Goal: Task Accomplishment & Management: Manage account settings

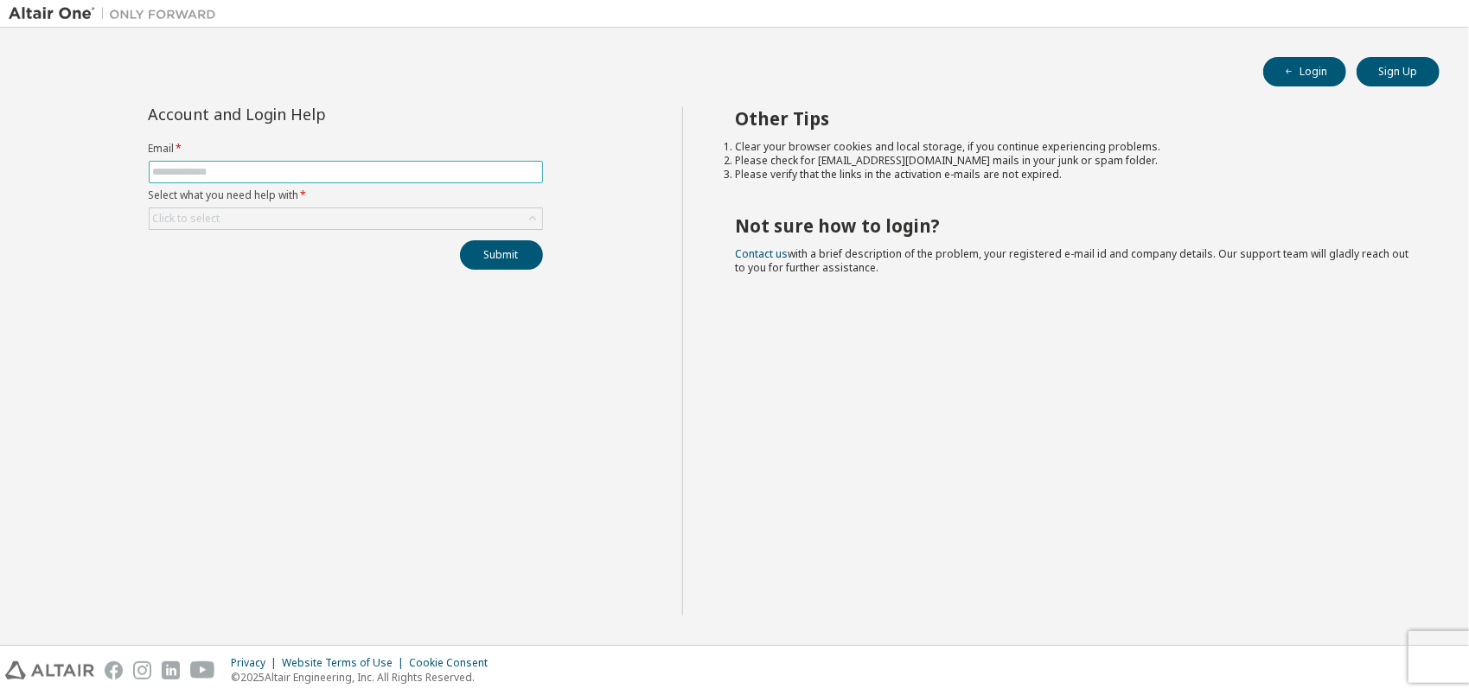
click at [233, 170] on input "text" at bounding box center [346, 172] width 386 height 14
type input "**********"
click at [263, 217] on div "Click to select" at bounding box center [346, 218] width 392 height 21
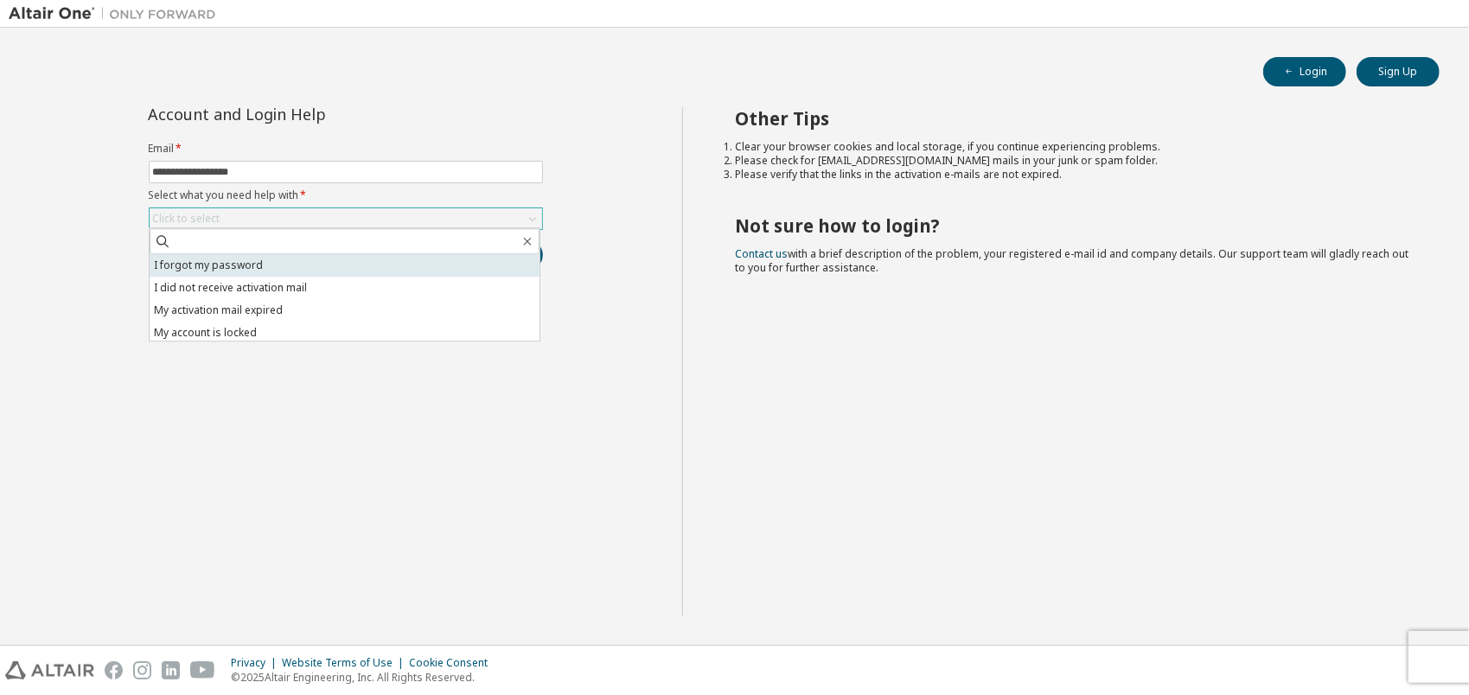
click at [252, 268] on li "I forgot my password" at bounding box center [345, 265] width 390 height 22
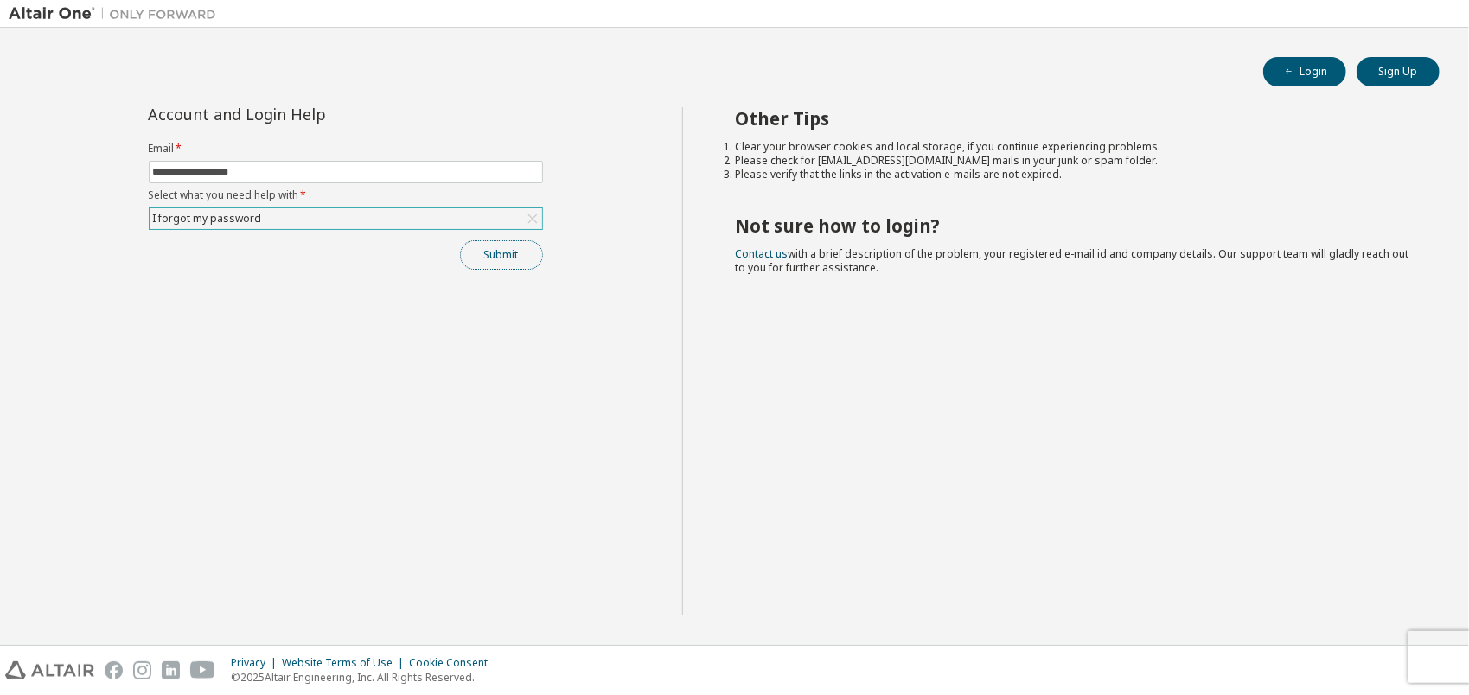
click at [494, 252] on button "Submit" at bounding box center [501, 254] width 83 height 29
click at [520, 247] on button "Submit" at bounding box center [501, 254] width 83 height 29
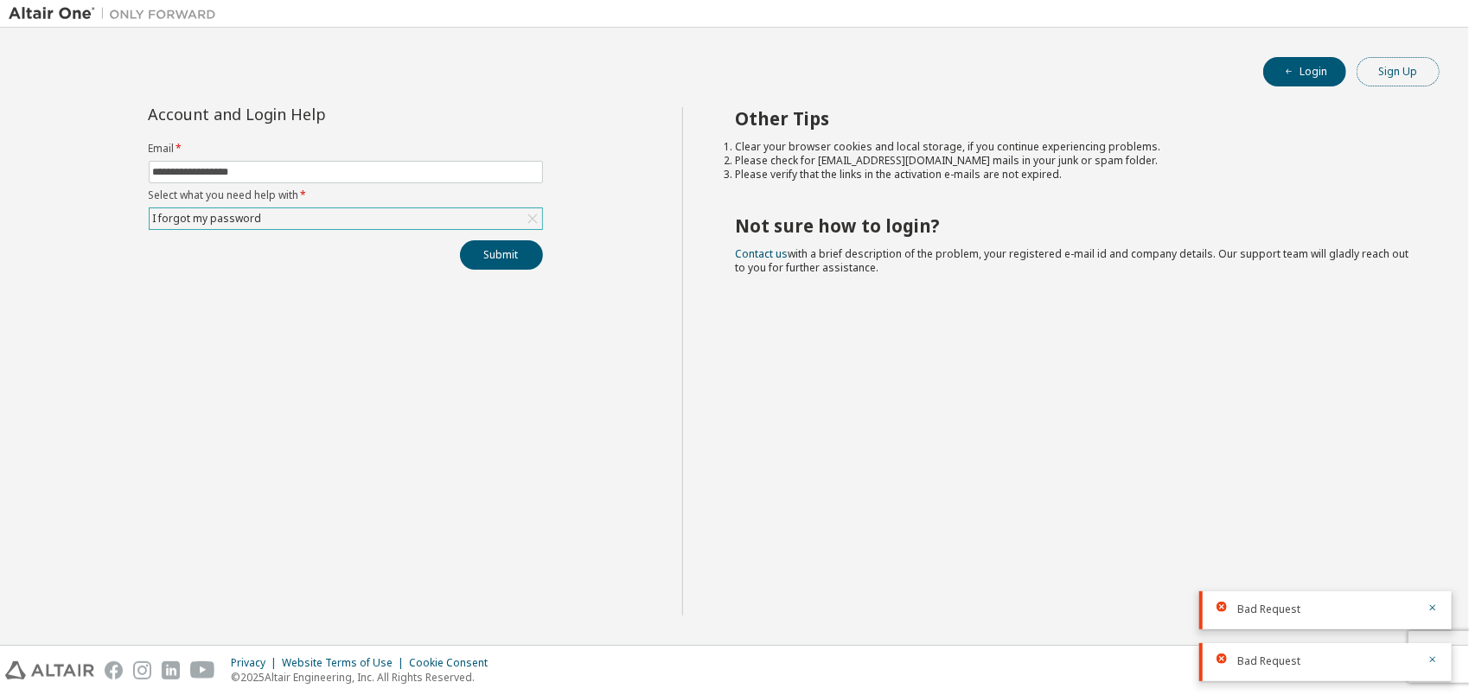
click at [1407, 71] on button "Sign Up" at bounding box center [1397, 71] width 83 height 29
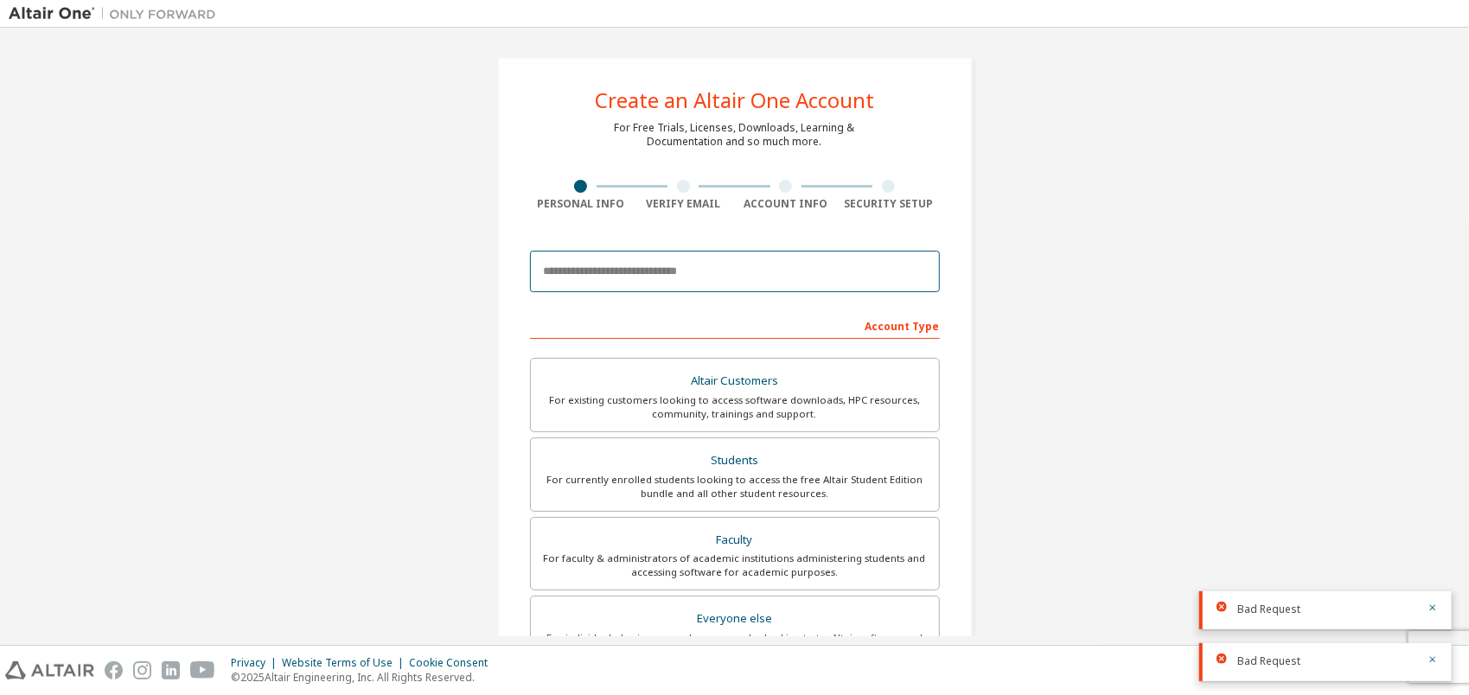
click at [667, 278] on input "email" at bounding box center [735, 271] width 410 height 41
click at [249, 545] on div "Create an Altair One Account For Free Trials, Licenses, Downloads, Learning & D…" at bounding box center [735, 494] width 1452 height 916
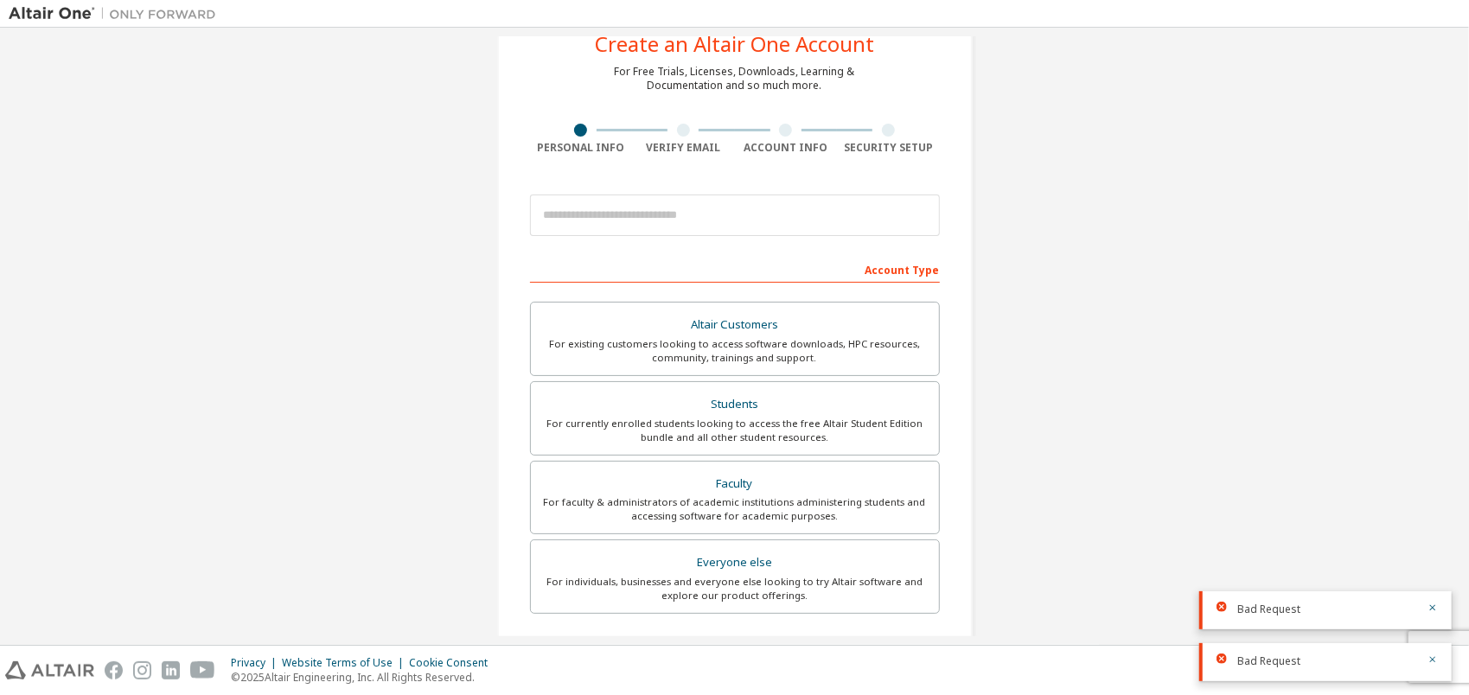
scroll to position [52, 0]
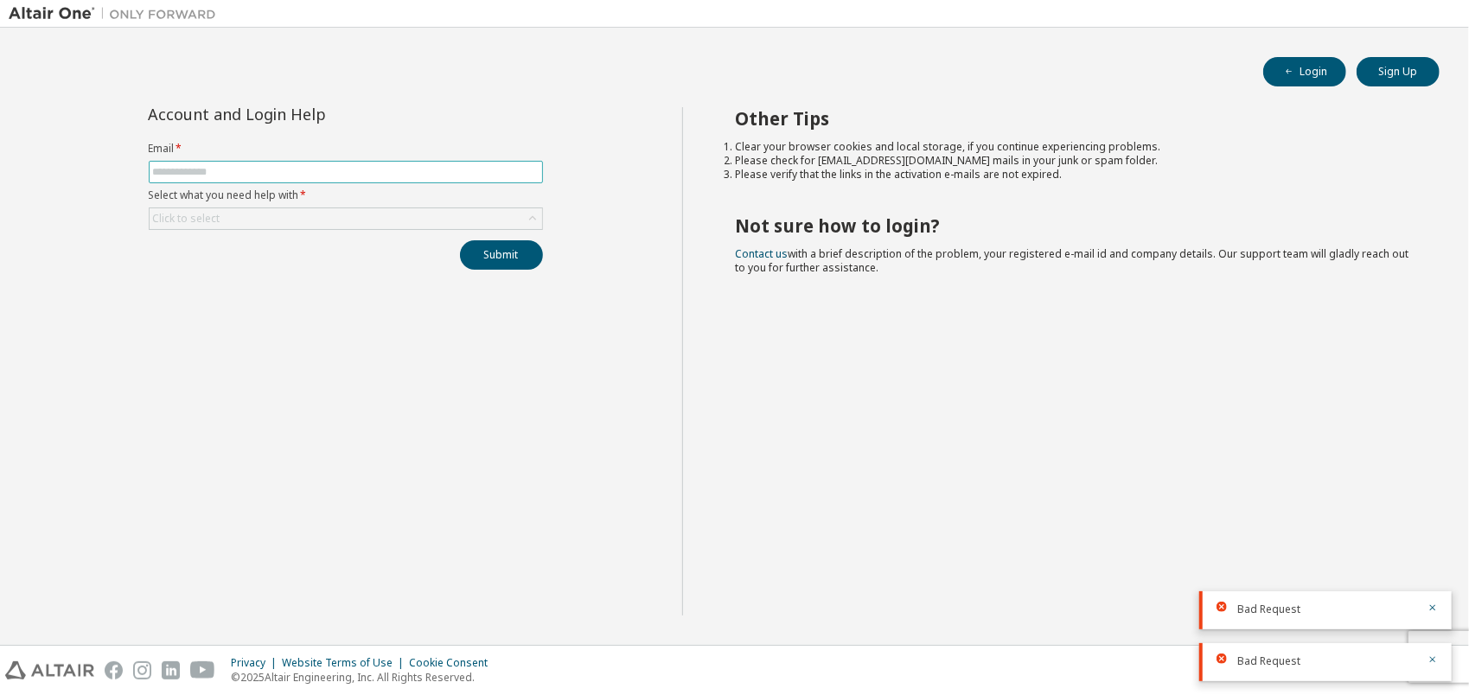
click at [251, 165] on input "text" at bounding box center [346, 172] width 386 height 14
type input "**********"
click at [337, 223] on div "Click to select" at bounding box center [346, 218] width 392 height 21
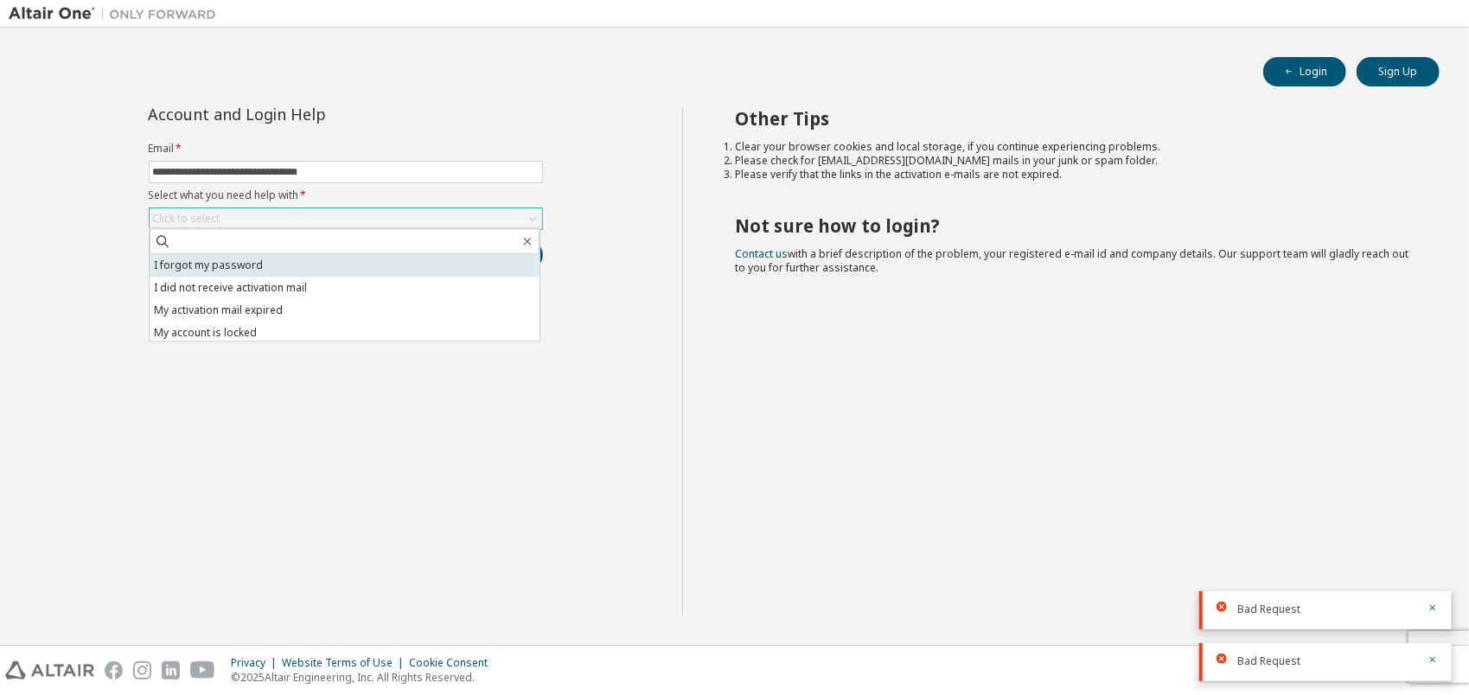
click at [240, 264] on li "I forgot my password" at bounding box center [345, 265] width 390 height 22
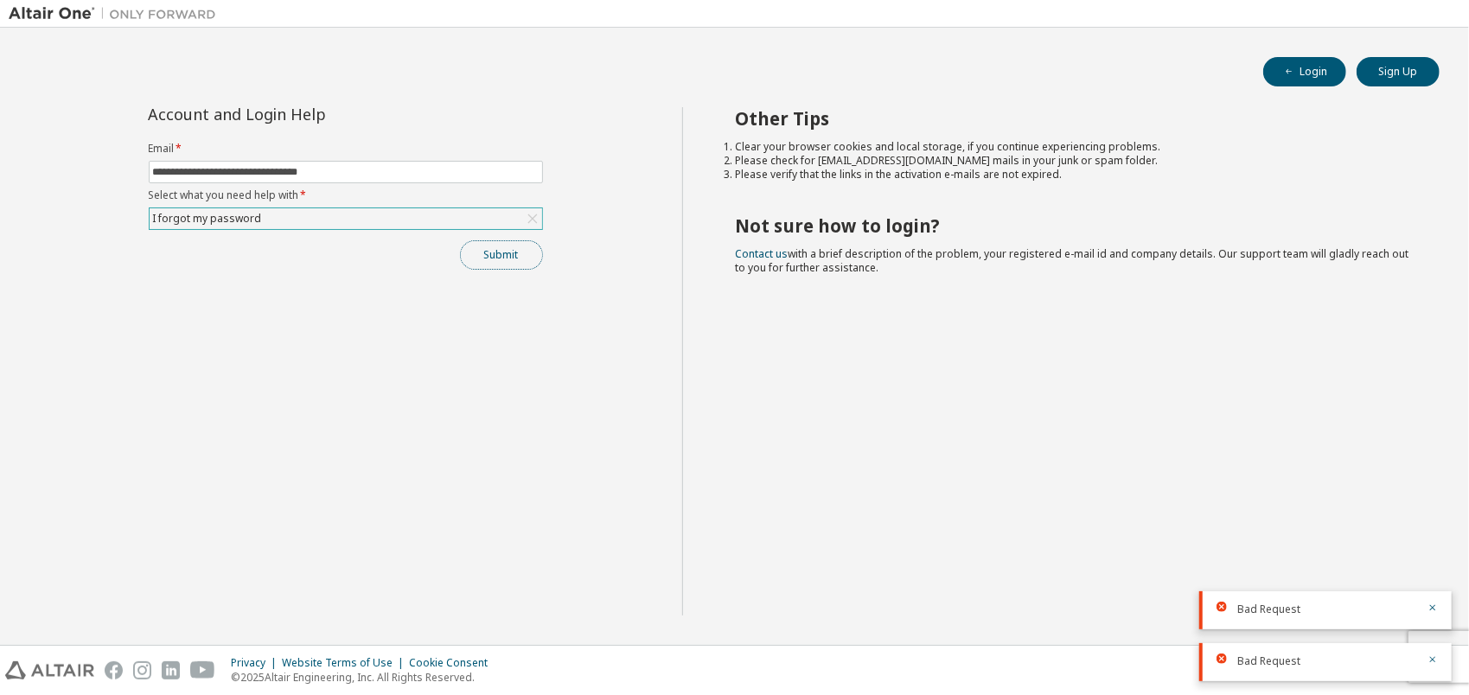
click at [511, 249] on button "Submit" at bounding box center [501, 254] width 83 height 29
click at [1388, 59] on button "Sign Up" at bounding box center [1397, 71] width 83 height 29
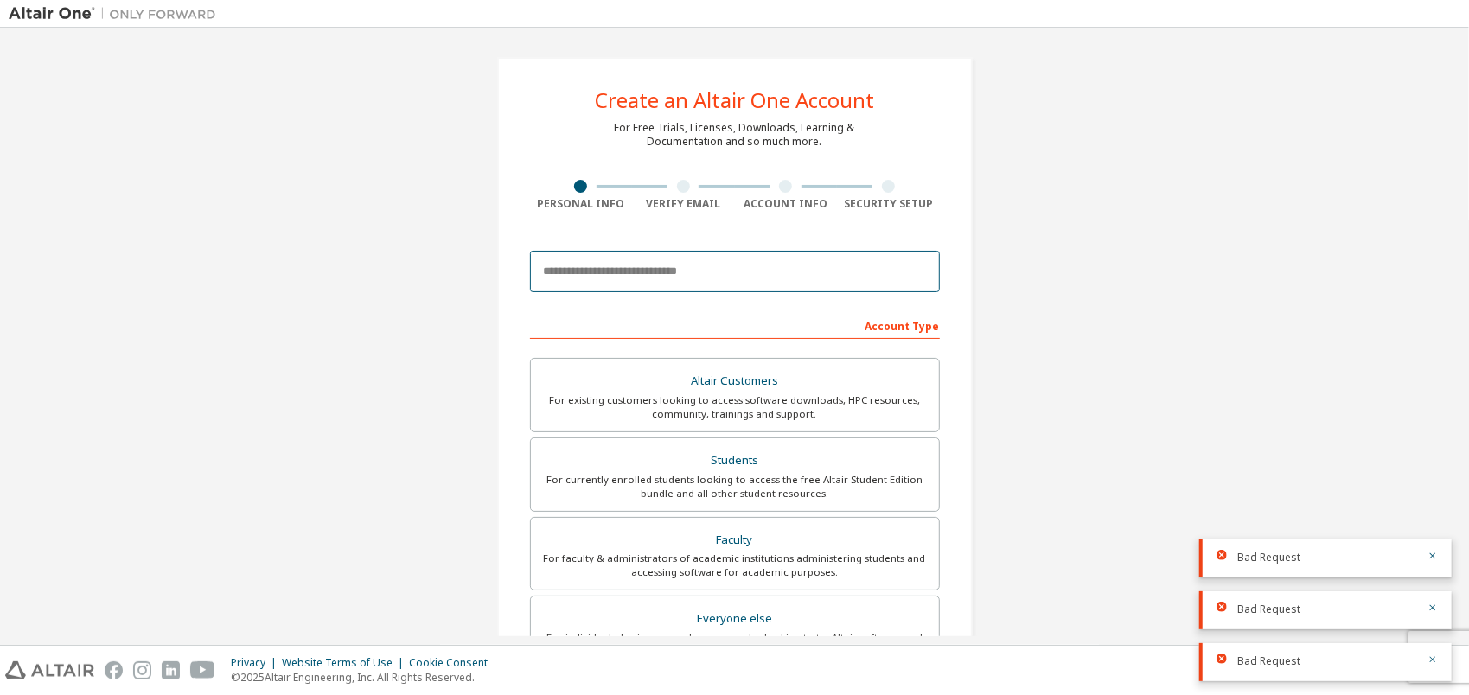
click at [694, 266] on input "email" at bounding box center [735, 271] width 410 height 41
type input "**********"
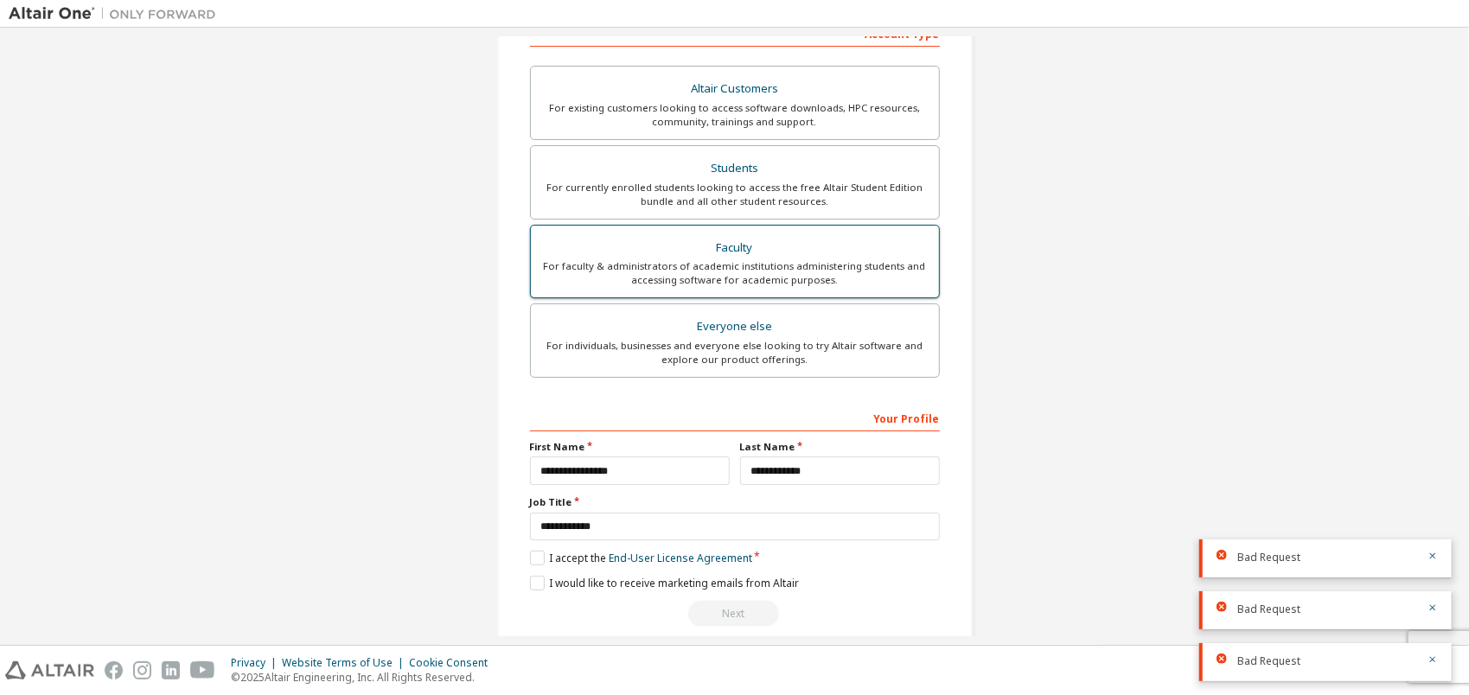
scroll to position [311, 0]
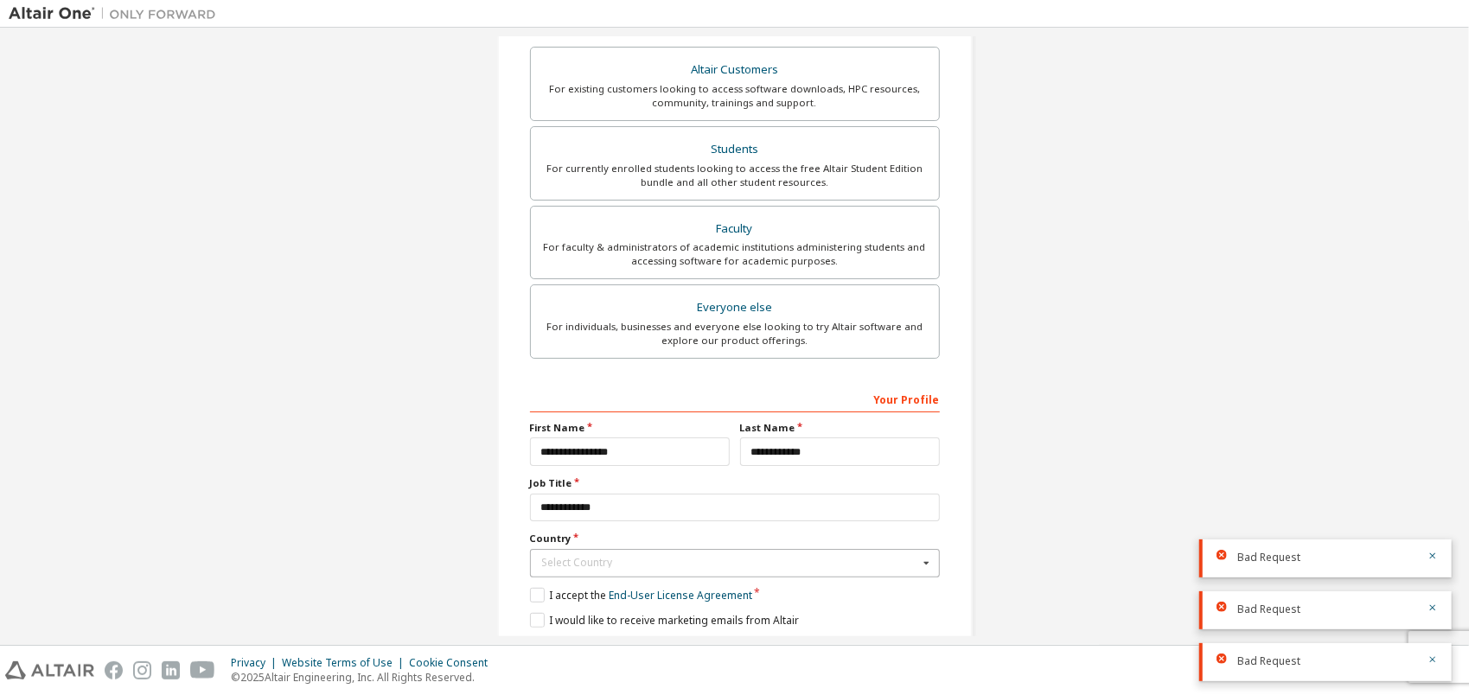
click at [548, 558] on div "Select Country" at bounding box center [730, 563] width 376 height 10
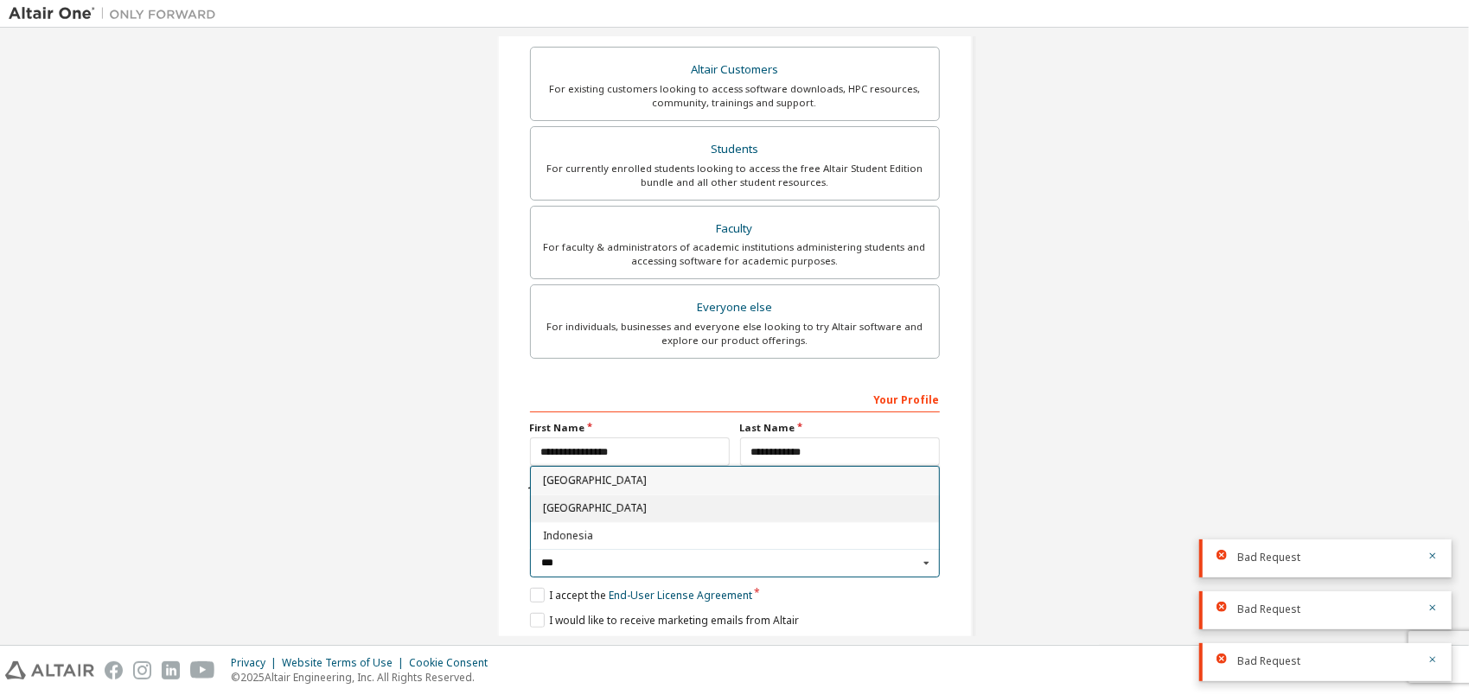
type input "***"
click at [558, 507] on span "[GEOGRAPHIC_DATA]" at bounding box center [734, 509] width 385 height 10
type input "***"
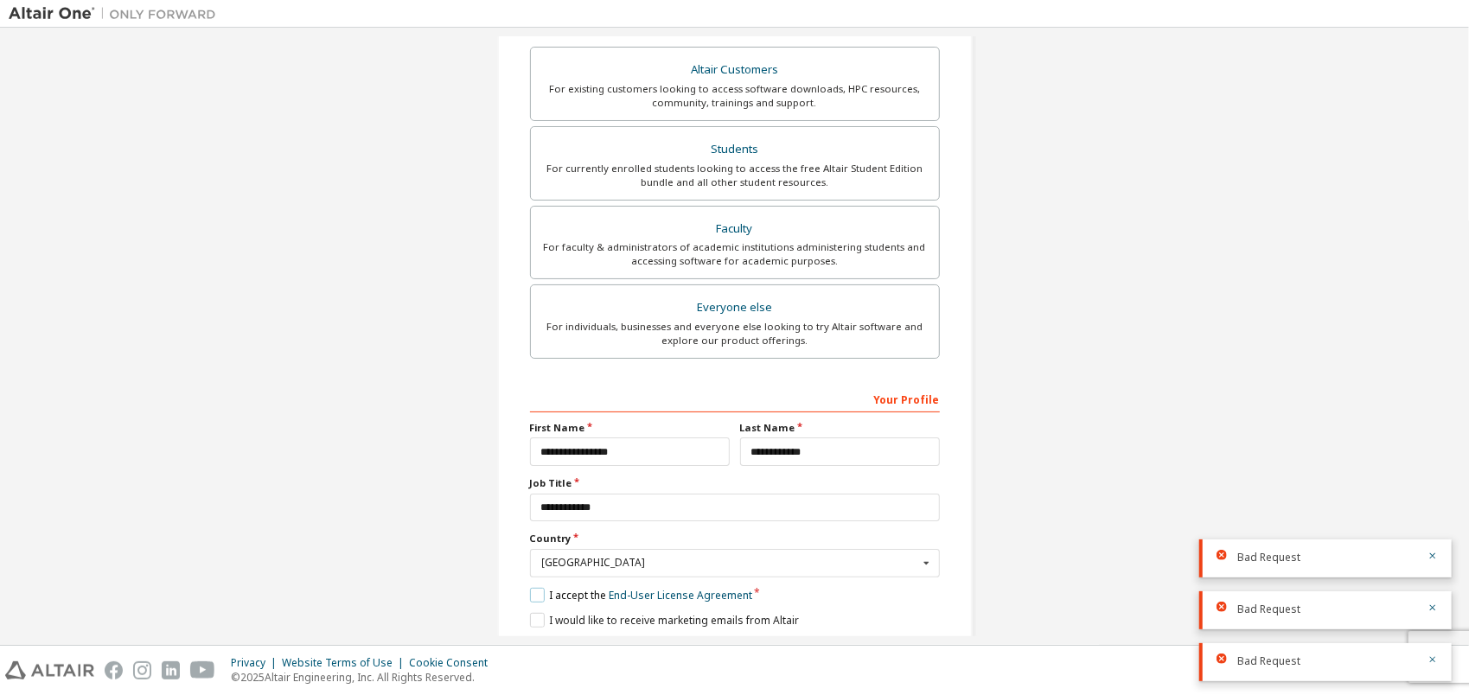
click at [534, 589] on label "I accept the End-User License Agreement" at bounding box center [641, 595] width 222 height 15
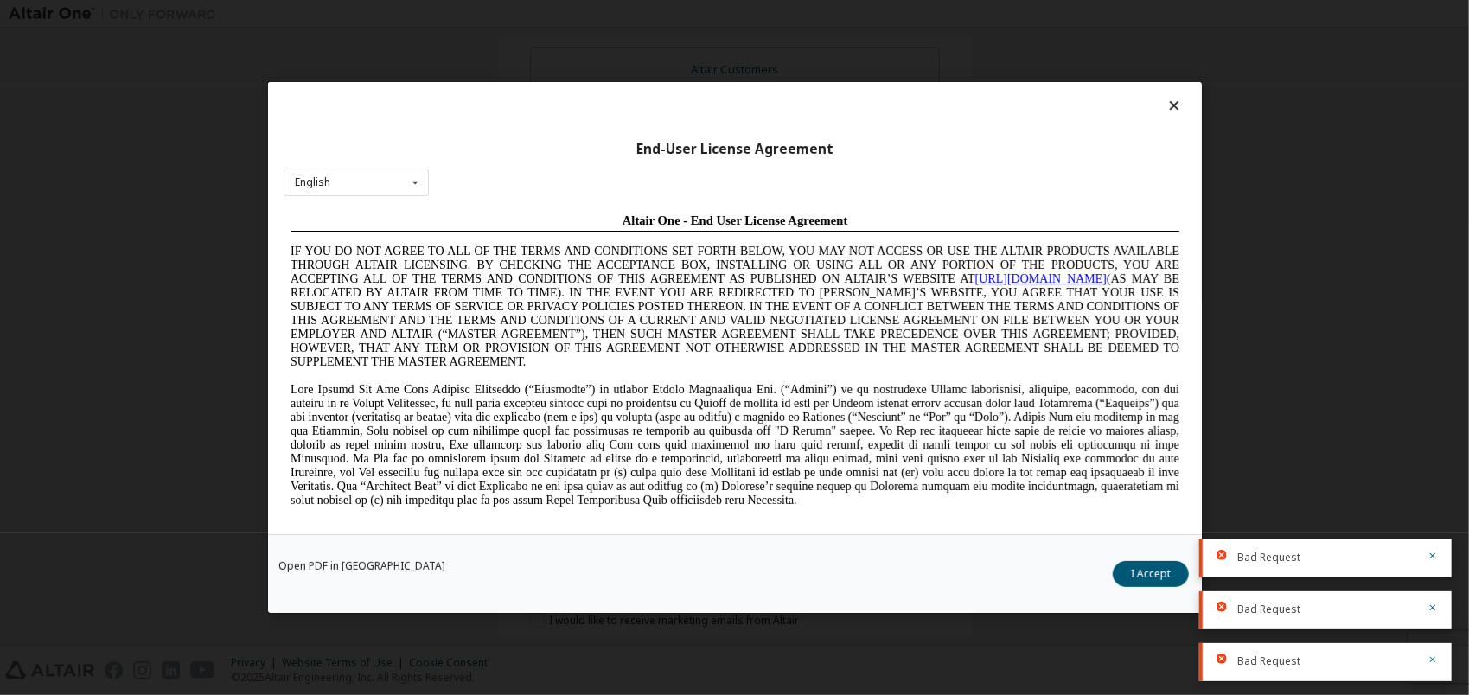
scroll to position [0, 0]
click at [1136, 575] on button "I Accept" at bounding box center [1151, 574] width 76 height 26
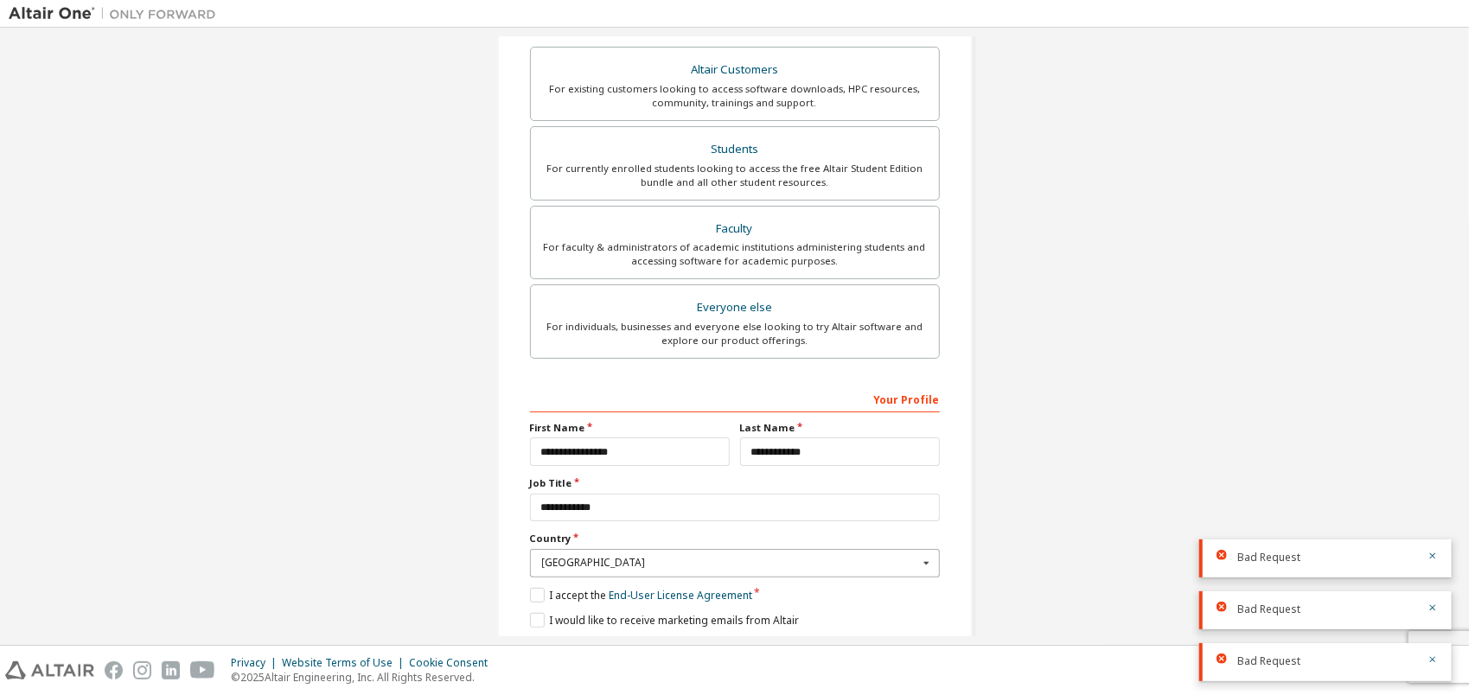
scroll to position [367, 0]
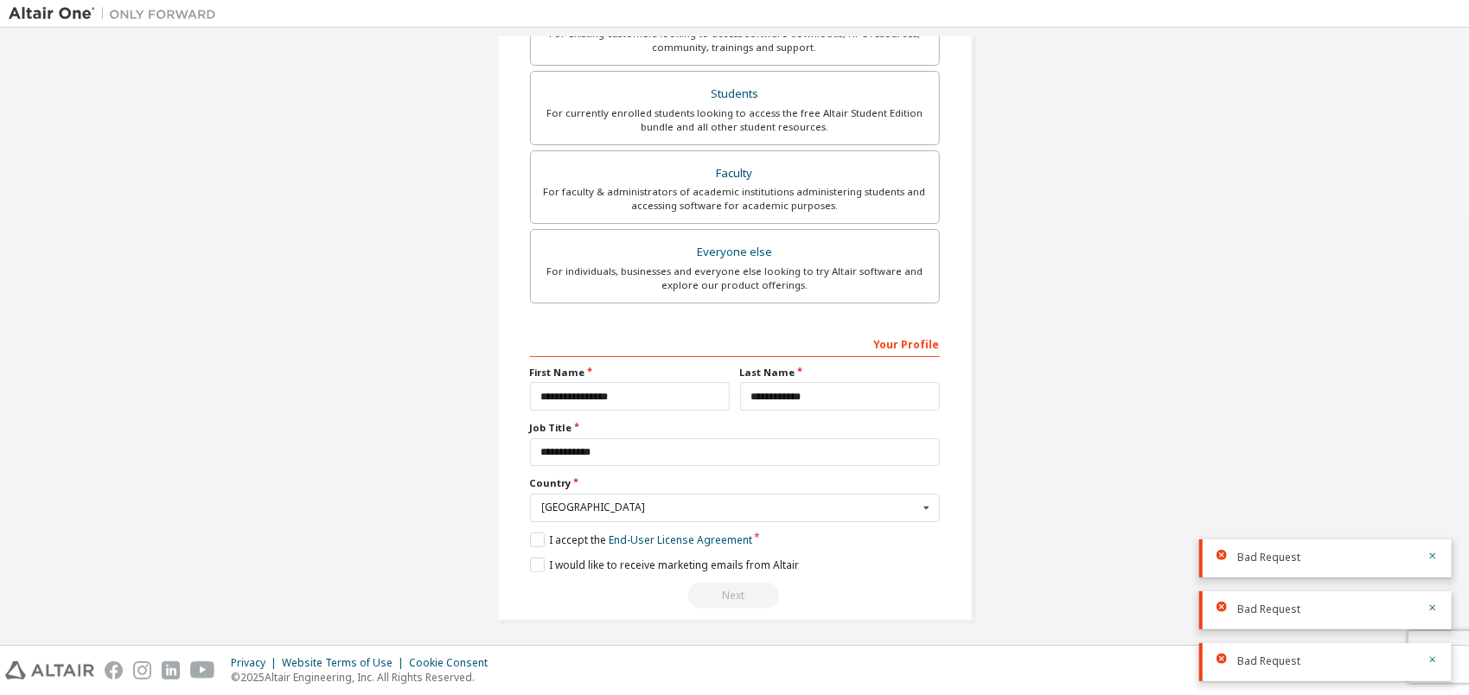
click at [721, 590] on div "Next" at bounding box center [735, 596] width 410 height 26
click at [730, 588] on div "Next" at bounding box center [735, 596] width 410 height 26
click at [1434, 553] on icon "button" at bounding box center [1432, 556] width 10 height 10
click at [1432, 599] on div "Bad Request" at bounding box center [1325, 610] width 252 height 38
drag, startPoint x: 1432, startPoint y: 605, endPoint x: 1438, endPoint y: 631, distance: 26.4
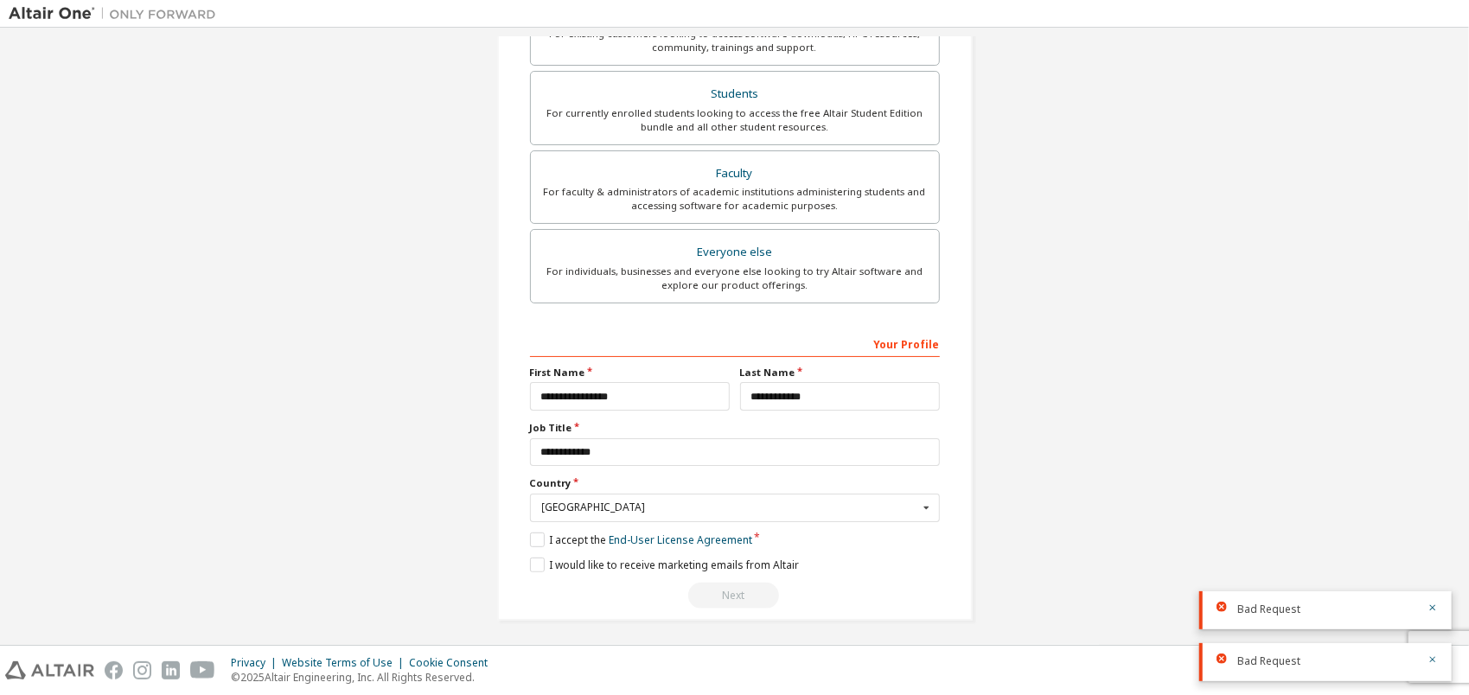
click at [1434, 609] on icon "button" at bounding box center [1432, 608] width 10 height 10
click at [1431, 659] on icon "button" at bounding box center [1432, 659] width 10 height 10
click at [724, 598] on div "Next" at bounding box center [735, 596] width 410 height 26
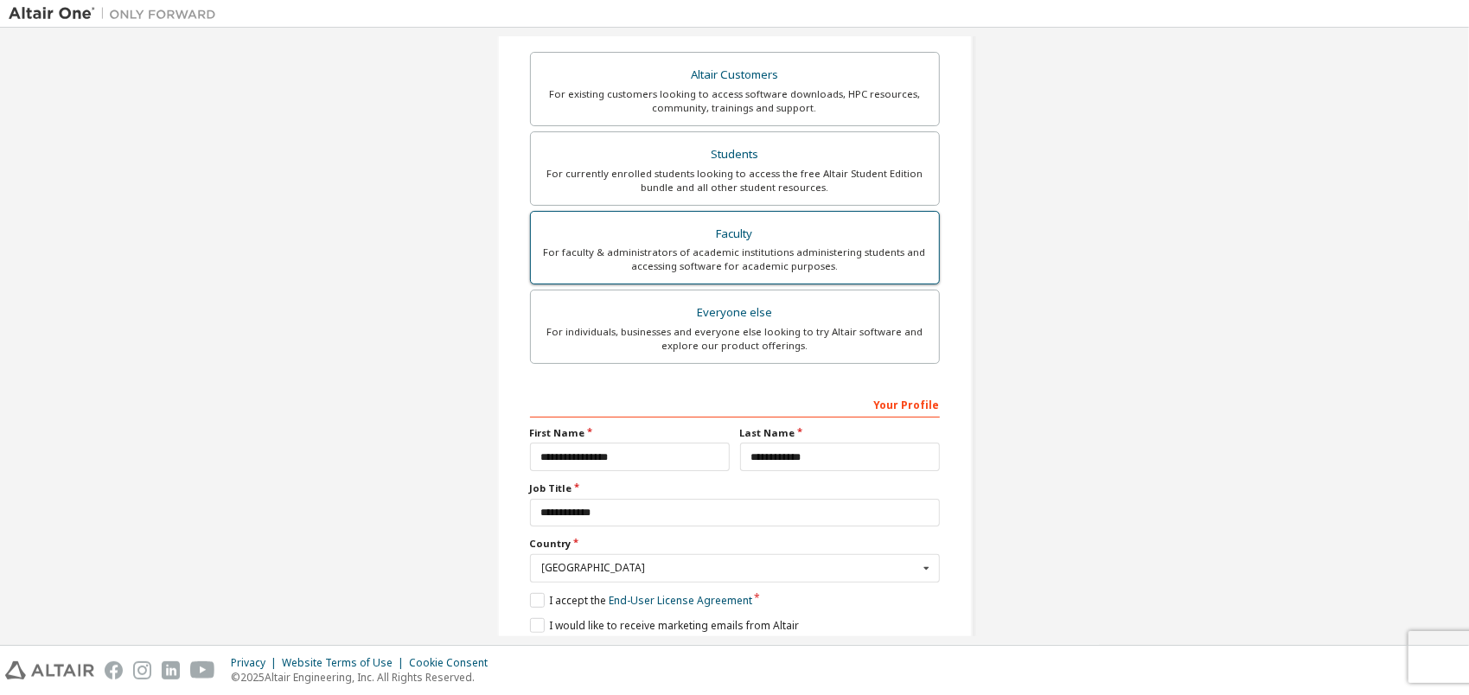
scroll to position [280, 0]
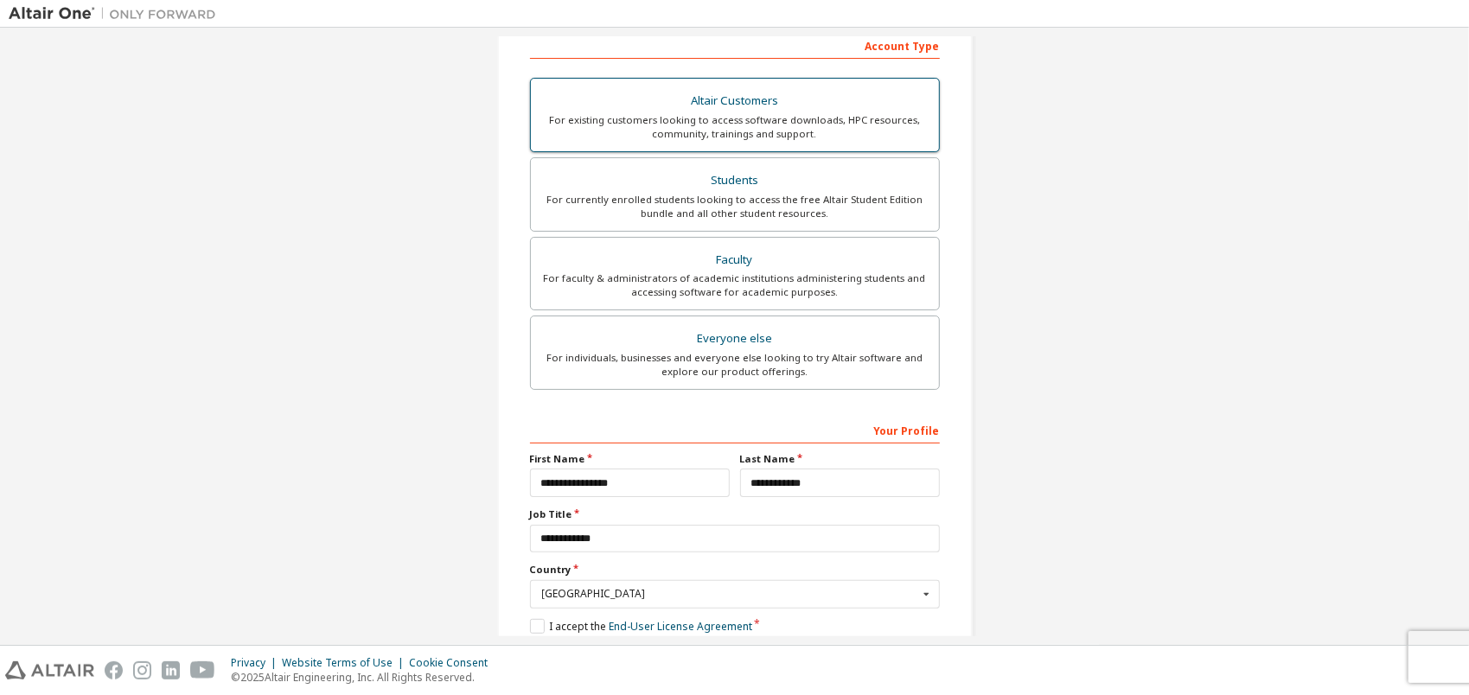
click at [738, 130] on div "For existing customers looking to access software downloads, HPC resources, com…" at bounding box center [734, 127] width 387 height 28
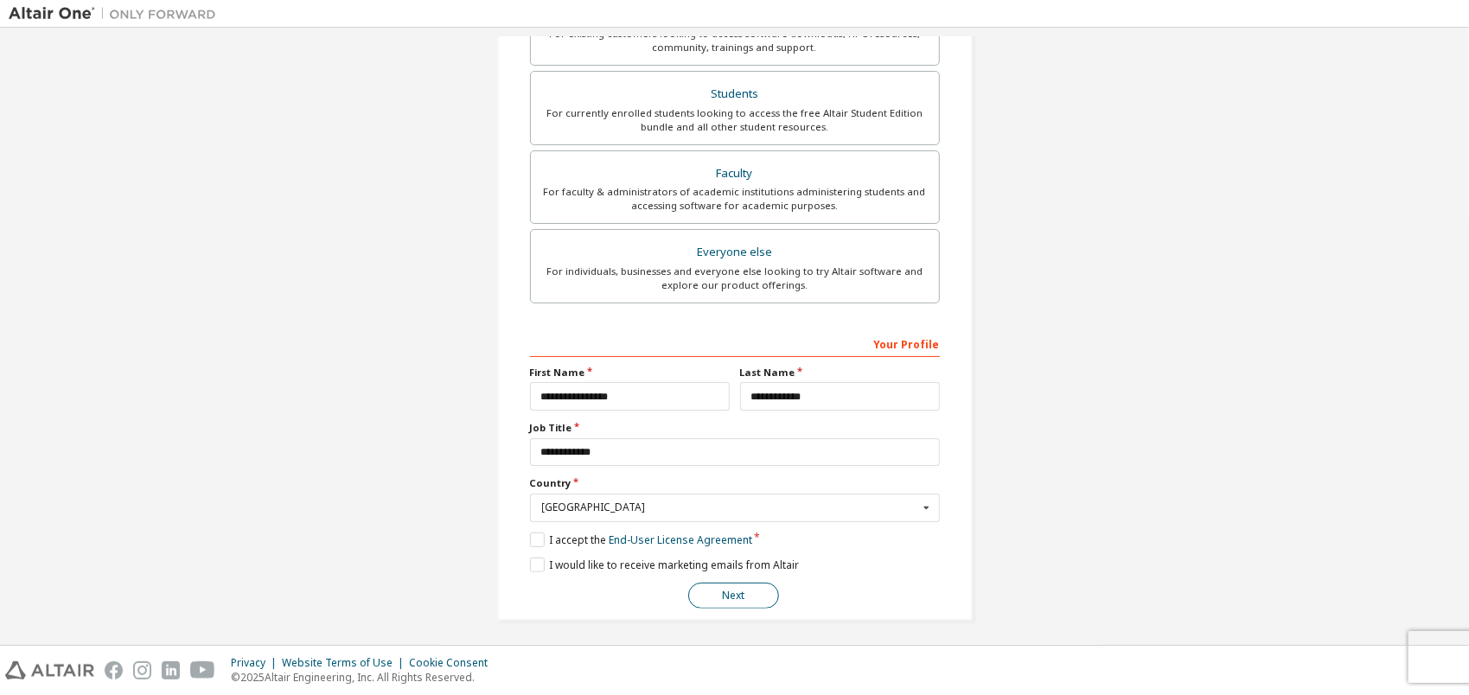
click at [746, 591] on button "Next" at bounding box center [733, 596] width 91 height 26
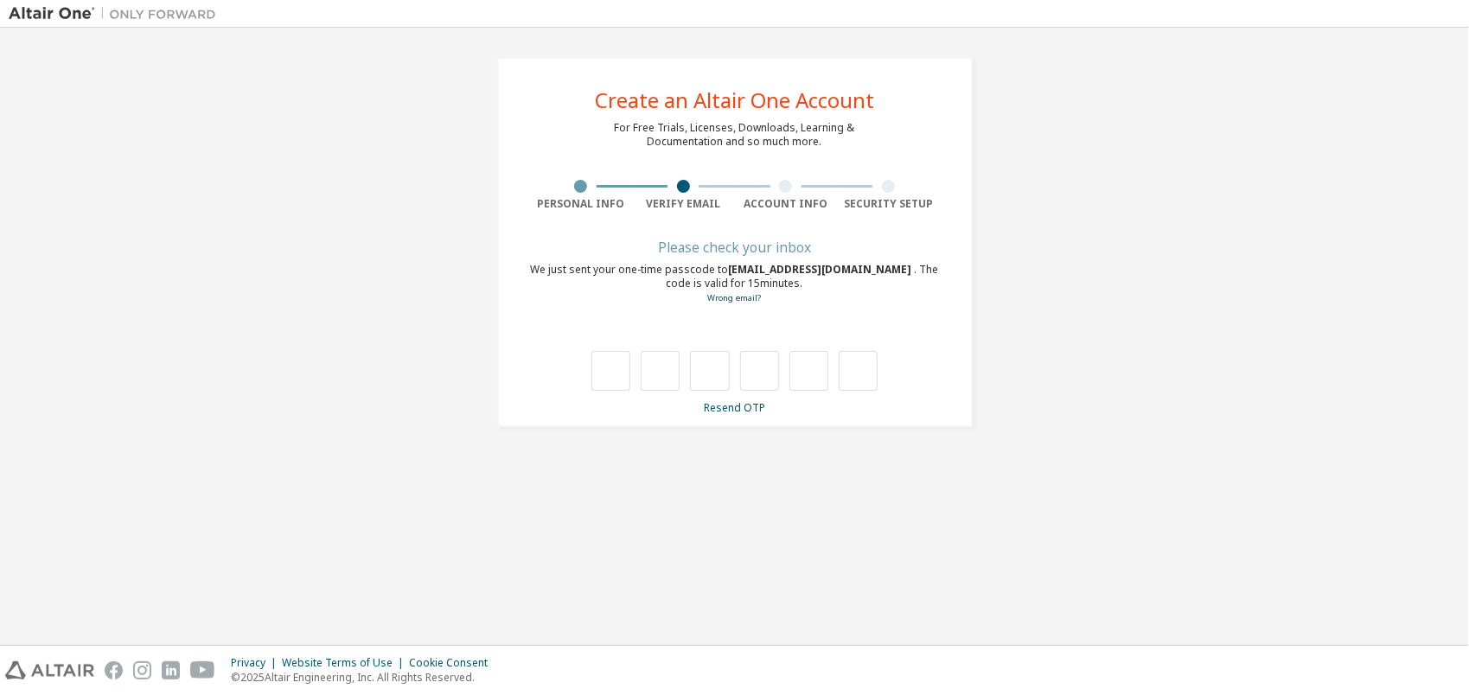
scroll to position [0, 0]
type input "*"
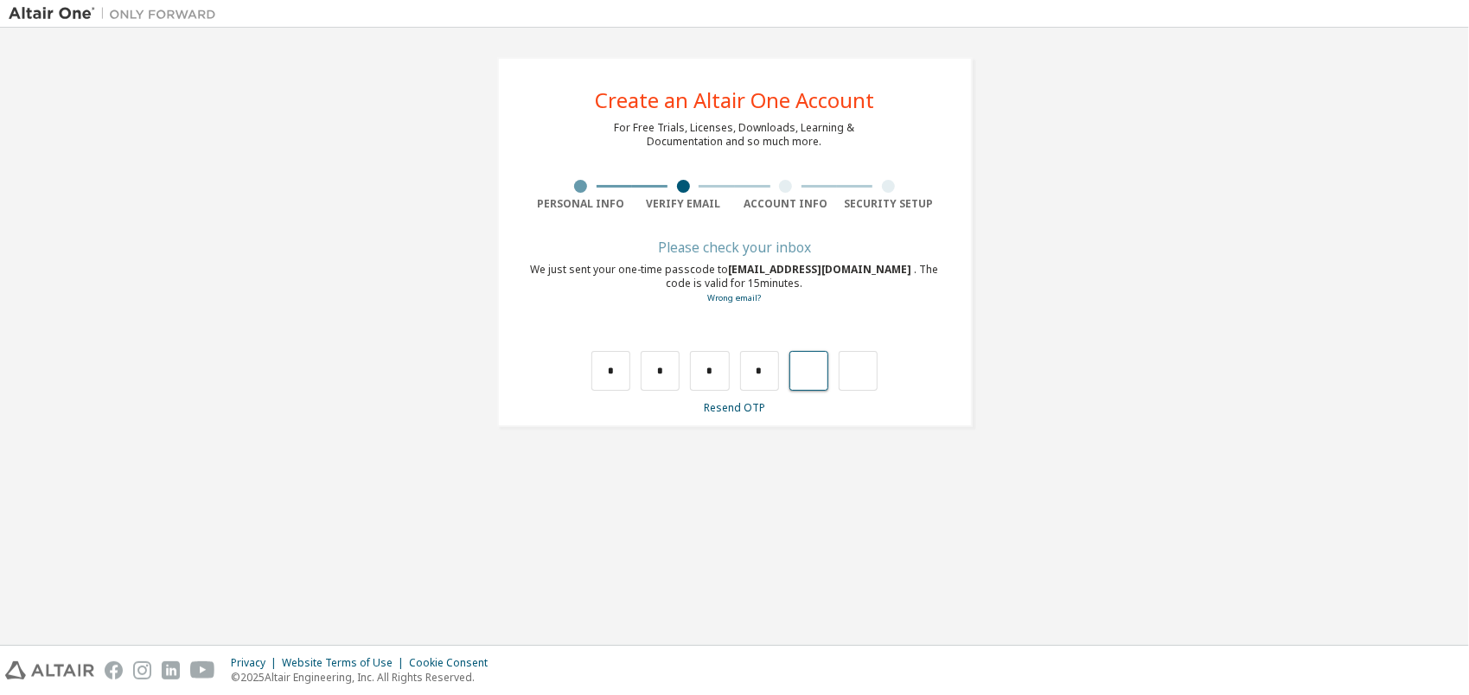
type input "*"
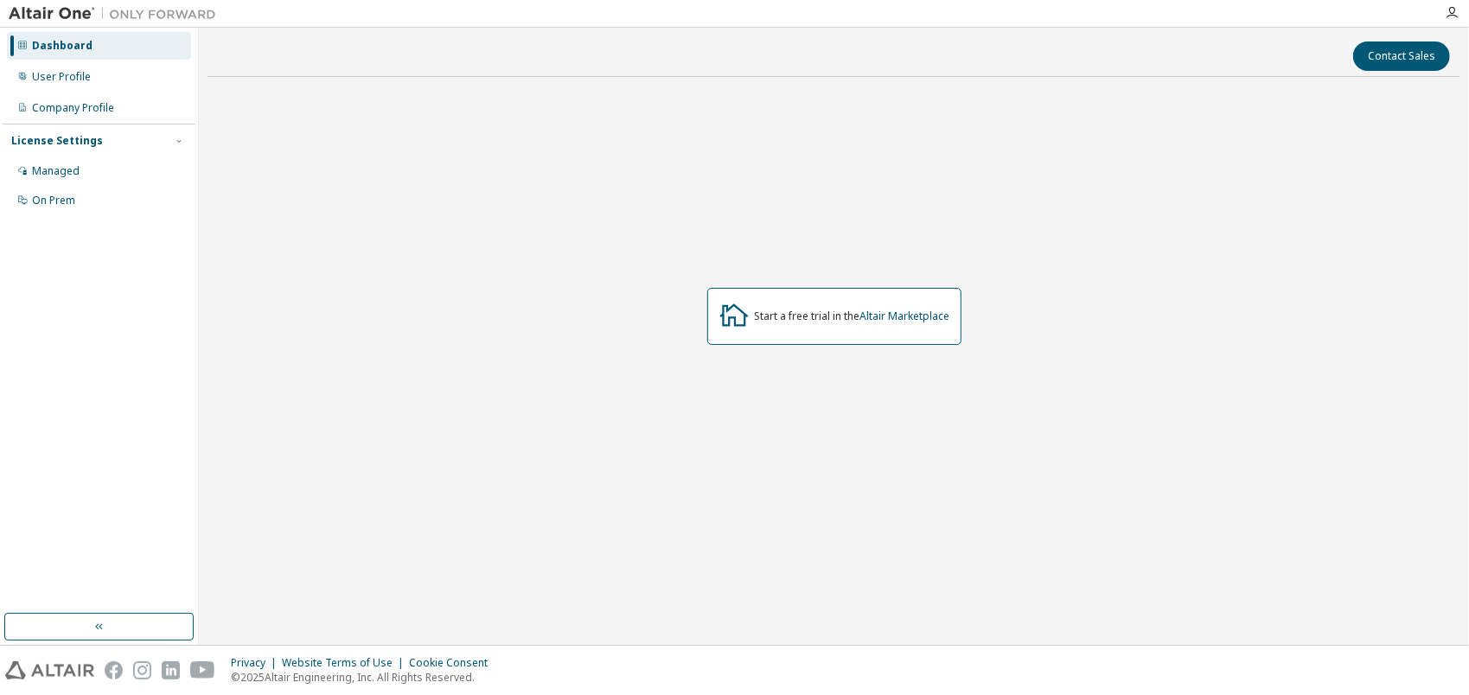
click at [59, 44] on div "Dashboard" at bounding box center [62, 46] width 61 height 14
click at [73, 74] on div "User Profile" at bounding box center [61, 77] width 59 height 14
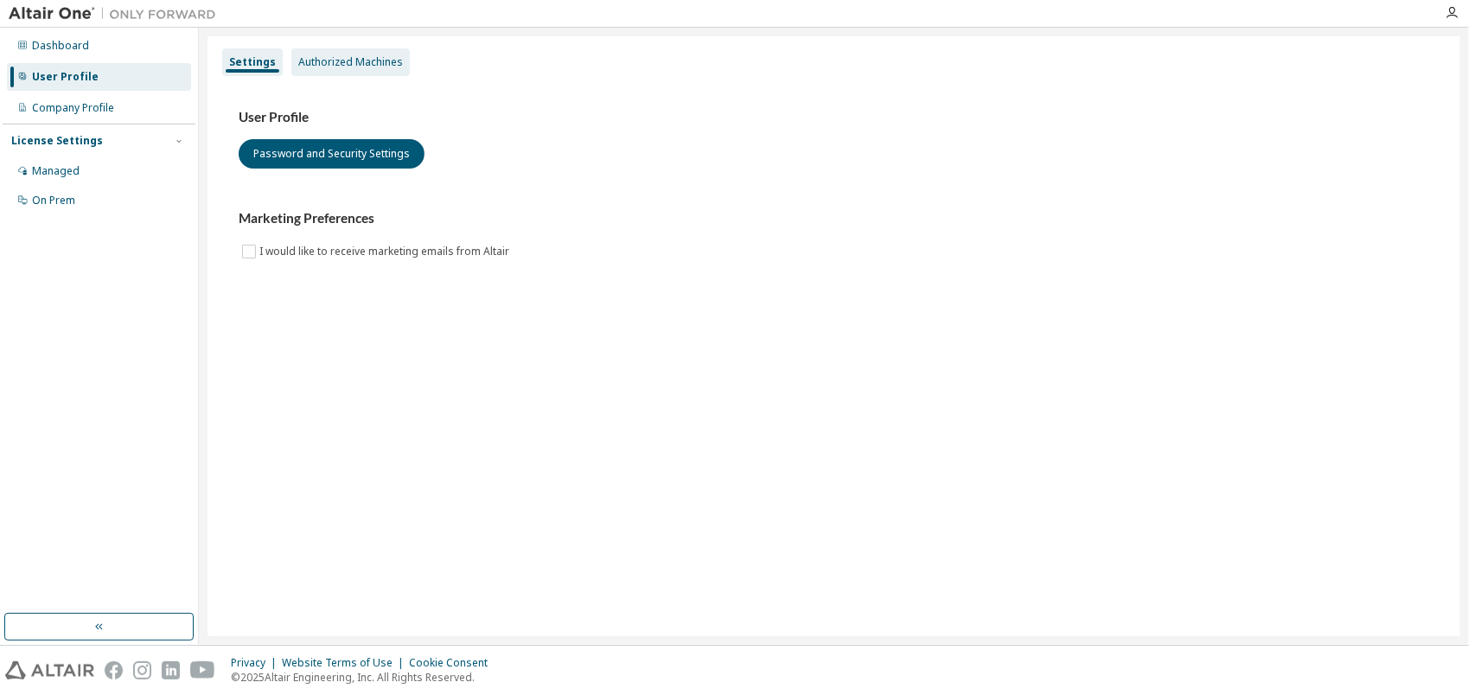
click at [364, 61] on div "Authorized Machines" at bounding box center [350, 62] width 105 height 14
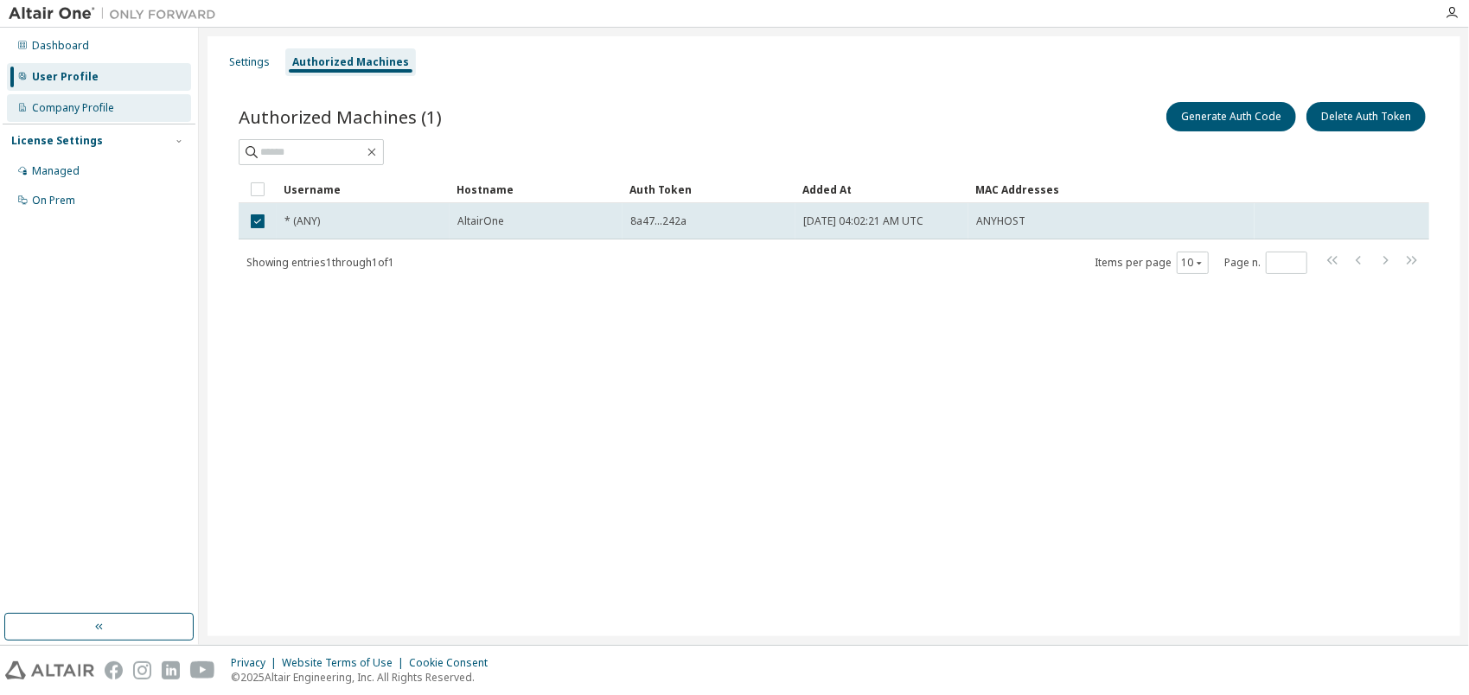
click at [73, 100] on div "Company Profile" at bounding box center [99, 108] width 184 height 28
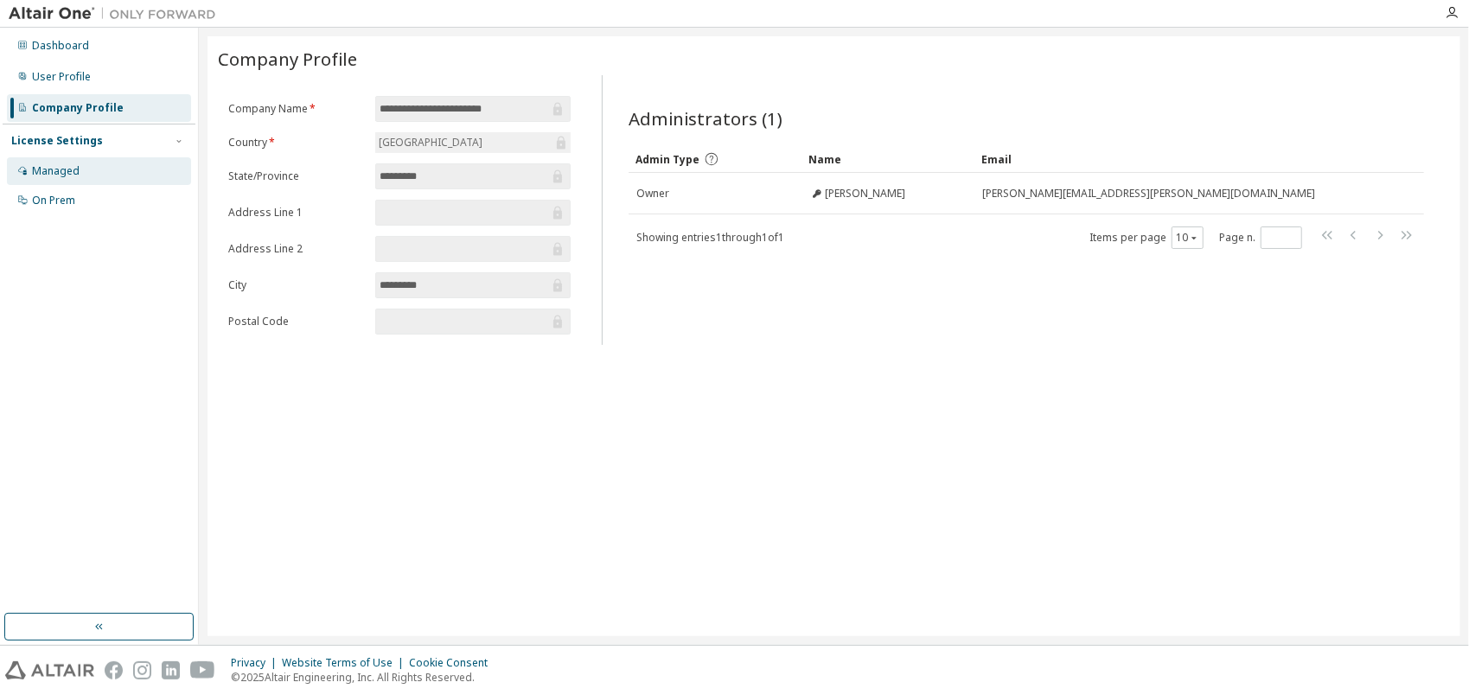
click at [73, 171] on div "Managed" at bounding box center [56, 171] width 48 height 14
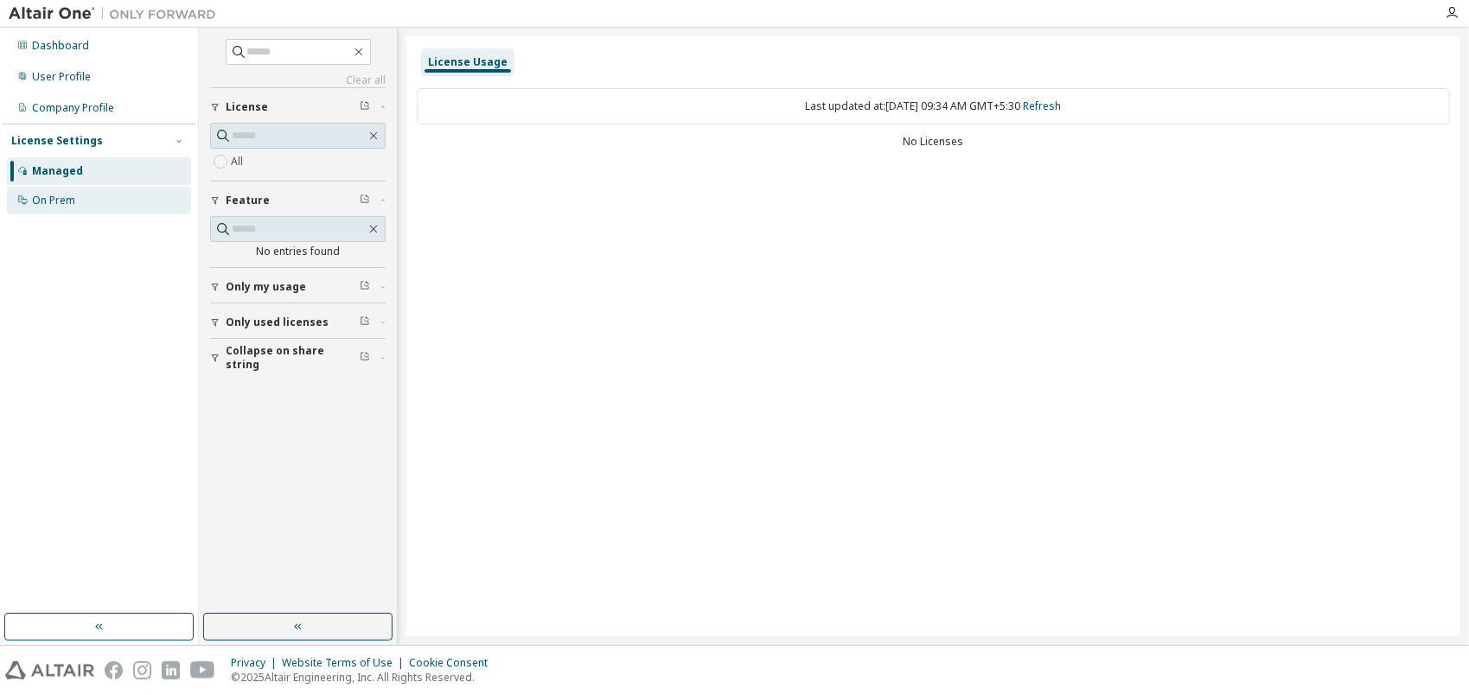
click at [78, 199] on div "On Prem" at bounding box center [99, 201] width 184 height 28
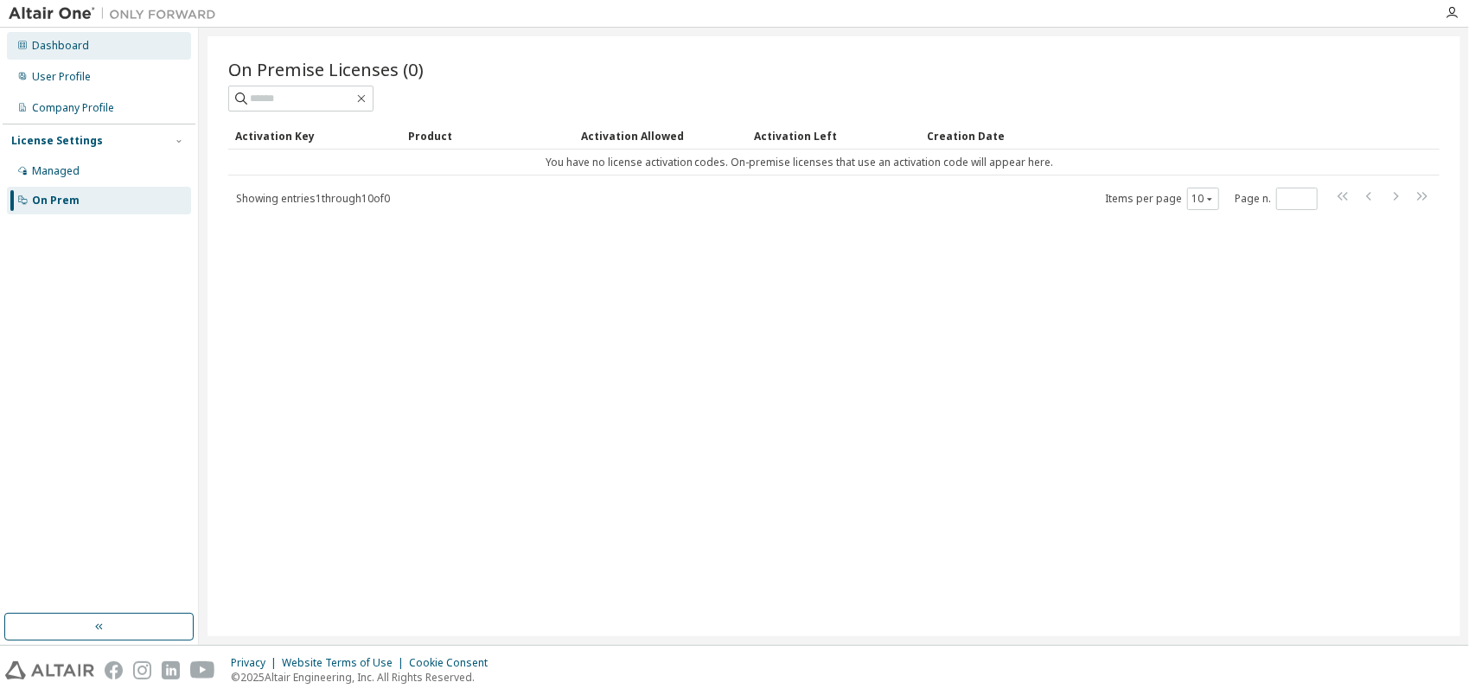
click at [66, 42] on div "Dashboard" at bounding box center [60, 46] width 57 height 14
